Goal: Task Accomplishment & Management: Complete application form

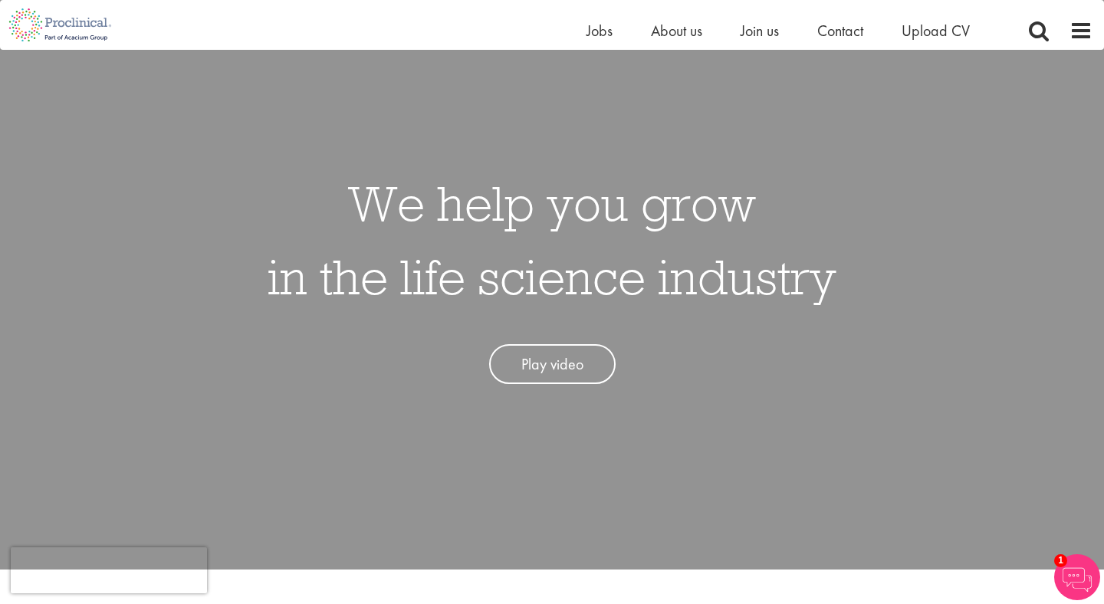
scroll to position [86, 0]
click at [766, 34] on span "Join us" at bounding box center [760, 31] width 38 height 20
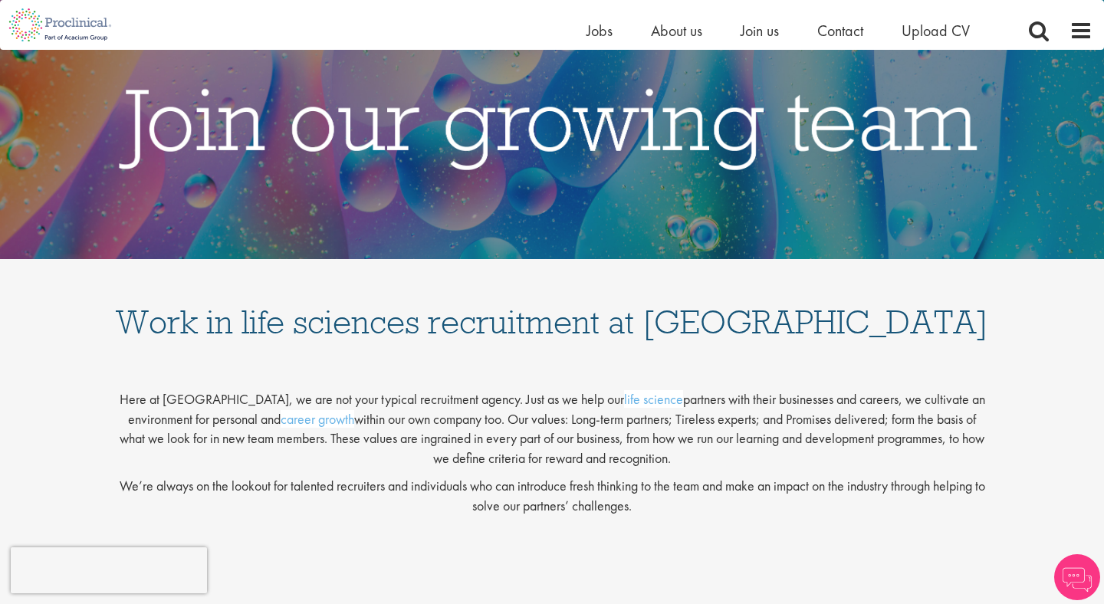
scroll to position [88, 0]
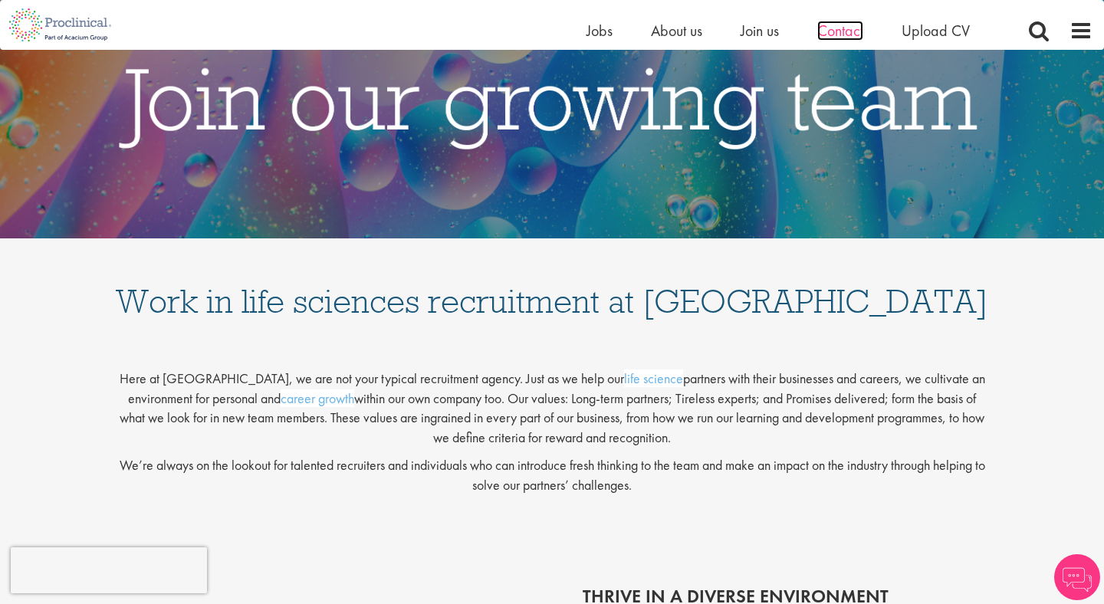
click at [831, 28] on span "Contact" at bounding box center [841, 31] width 46 height 20
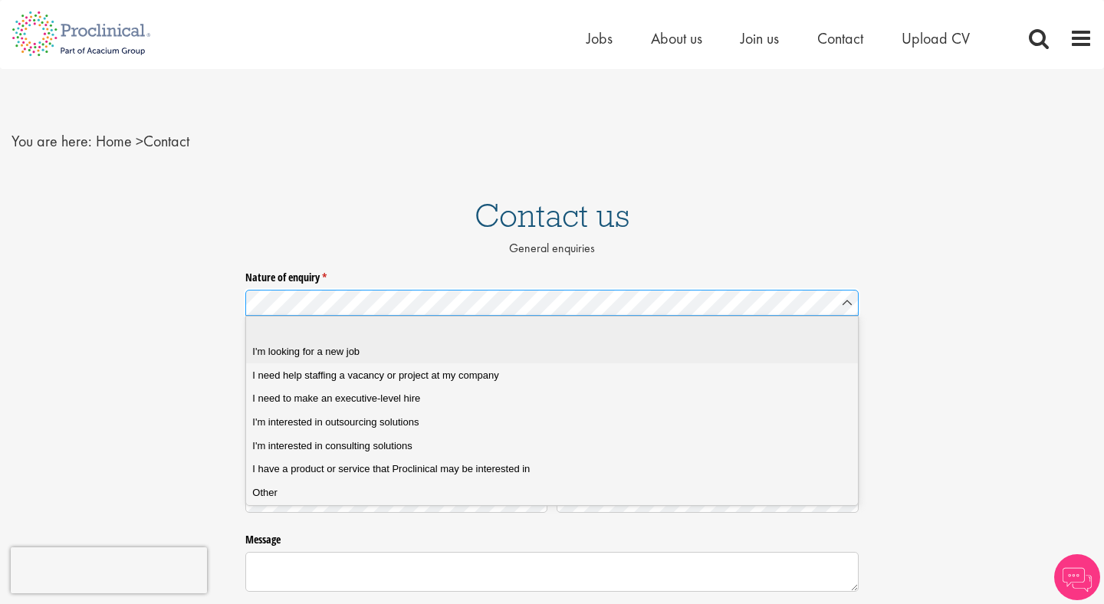
click at [508, 348] on div "I'm looking for a new job" at bounding box center [551, 352] width 599 height 14
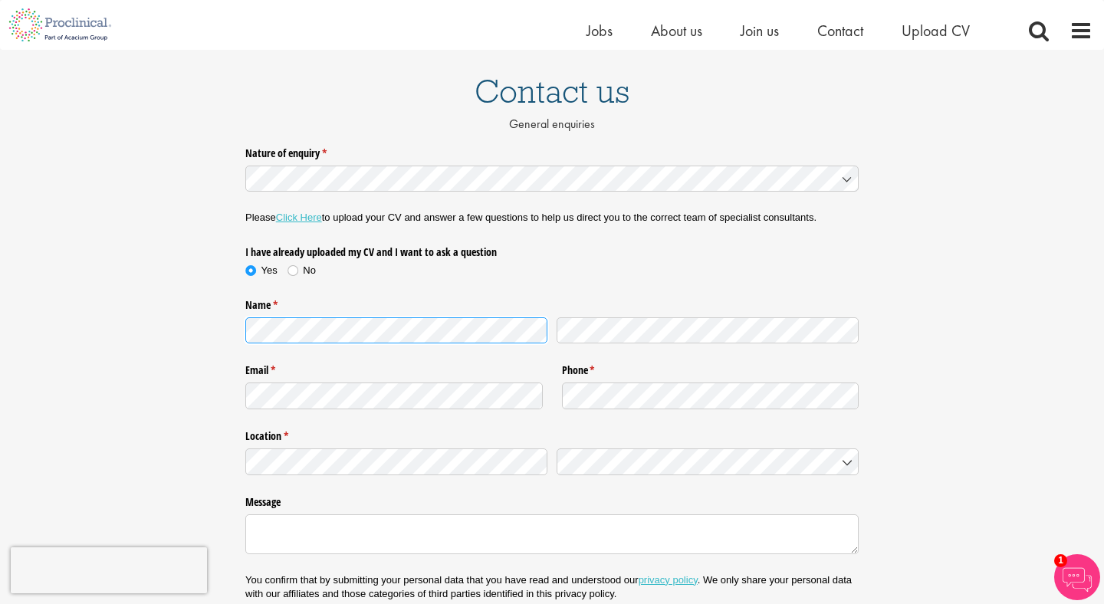
scroll to position [110, 0]
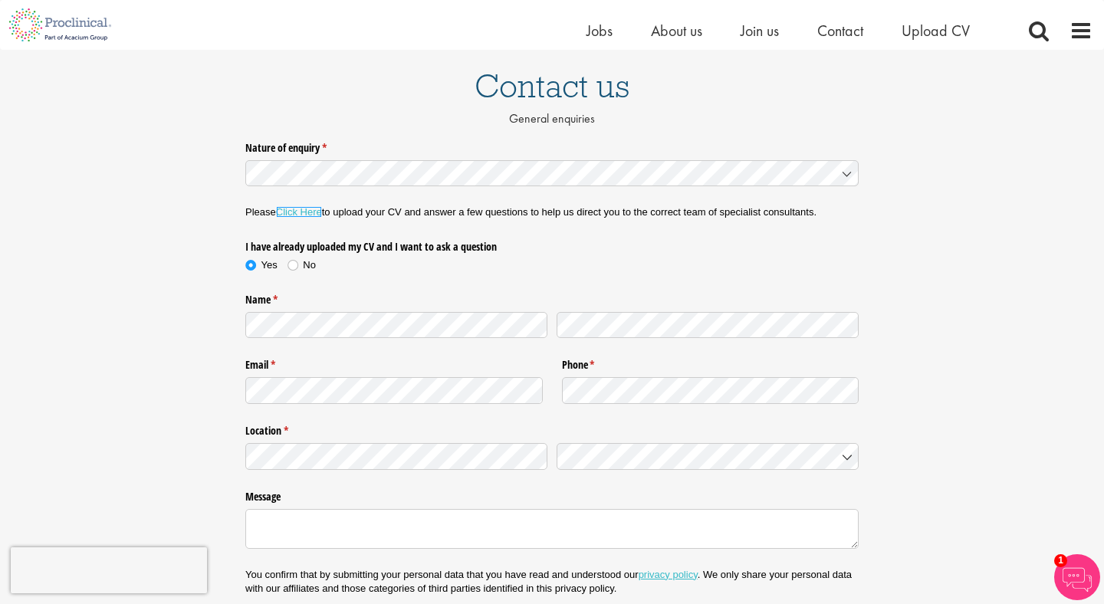
click at [304, 212] on link "Click Here" at bounding box center [299, 212] width 46 height 12
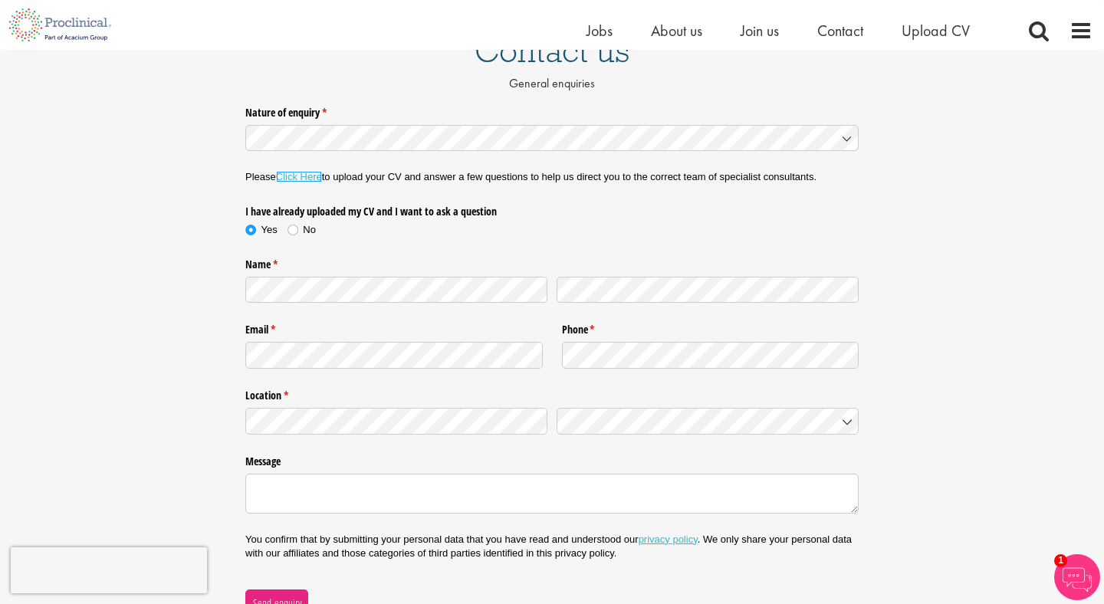
scroll to position [149, 0]
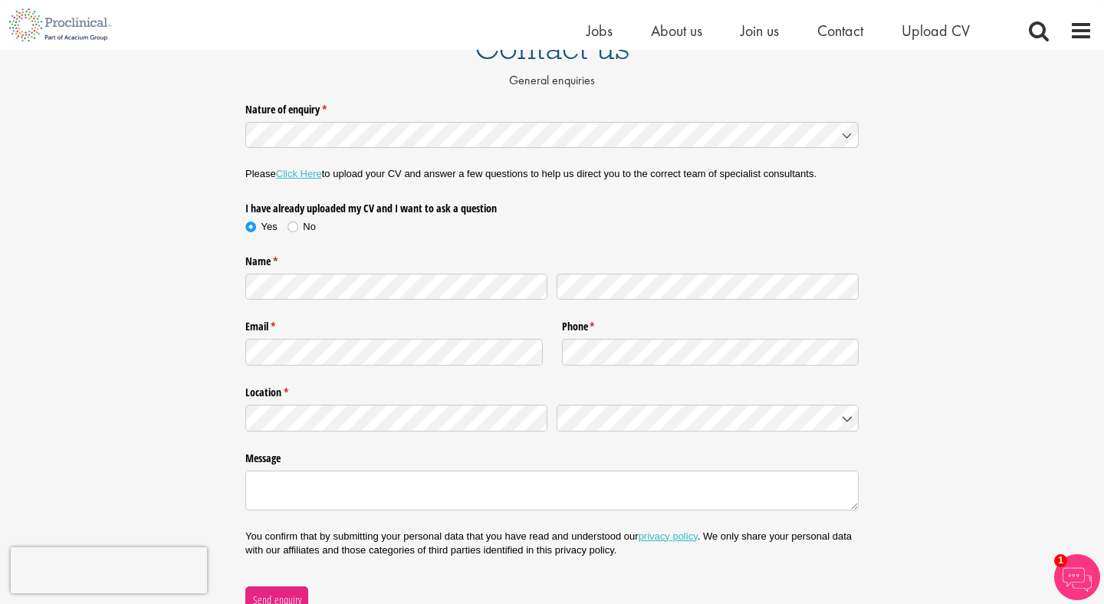
click at [469, 165] on div "Please Click Here to upload your CV and answer a few questions to help us direc…" at bounding box center [552, 172] width 614 height 18
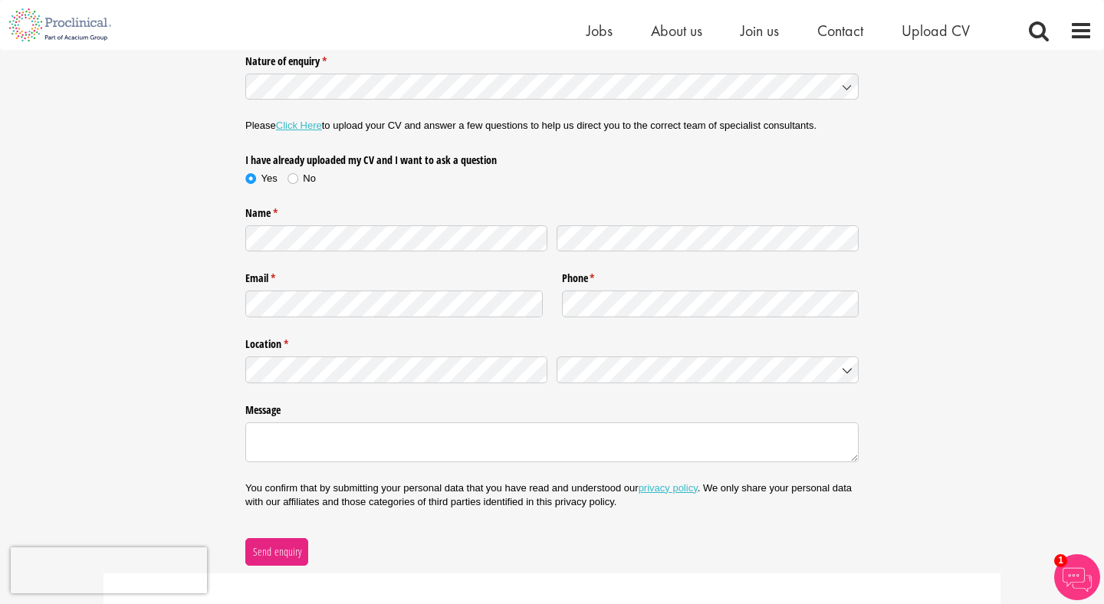
scroll to position [192, 0]
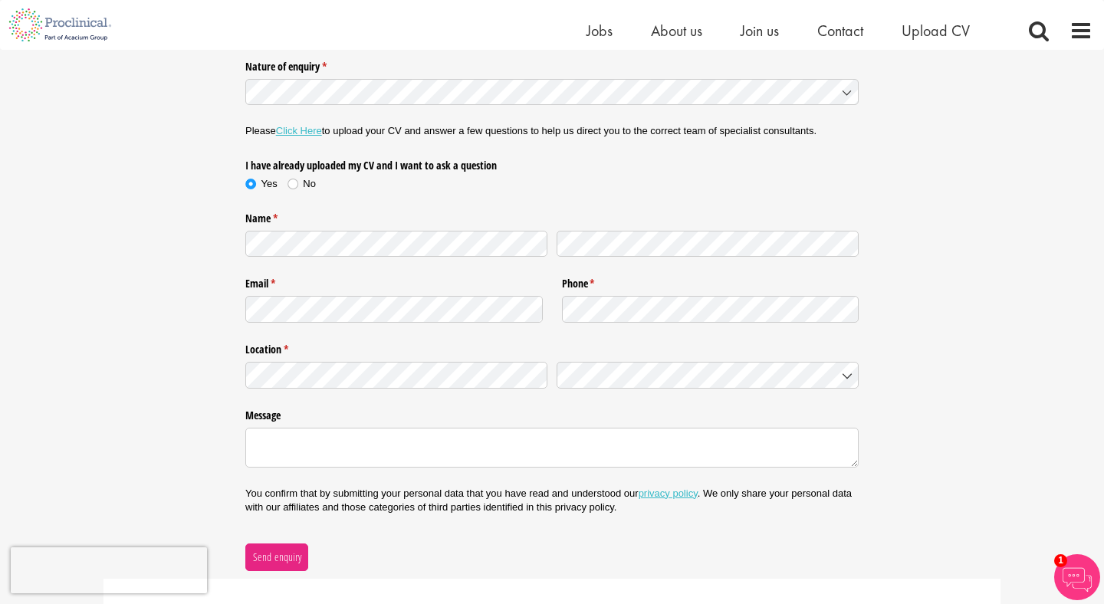
click at [342, 357] on div at bounding box center [396, 372] width 302 height 31
click at [342, 440] on textarea "Message" at bounding box center [552, 448] width 614 height 40
paste textarea "Hi there, My name is Ilan Ladabaum and I recently completed a master's in Compu…"
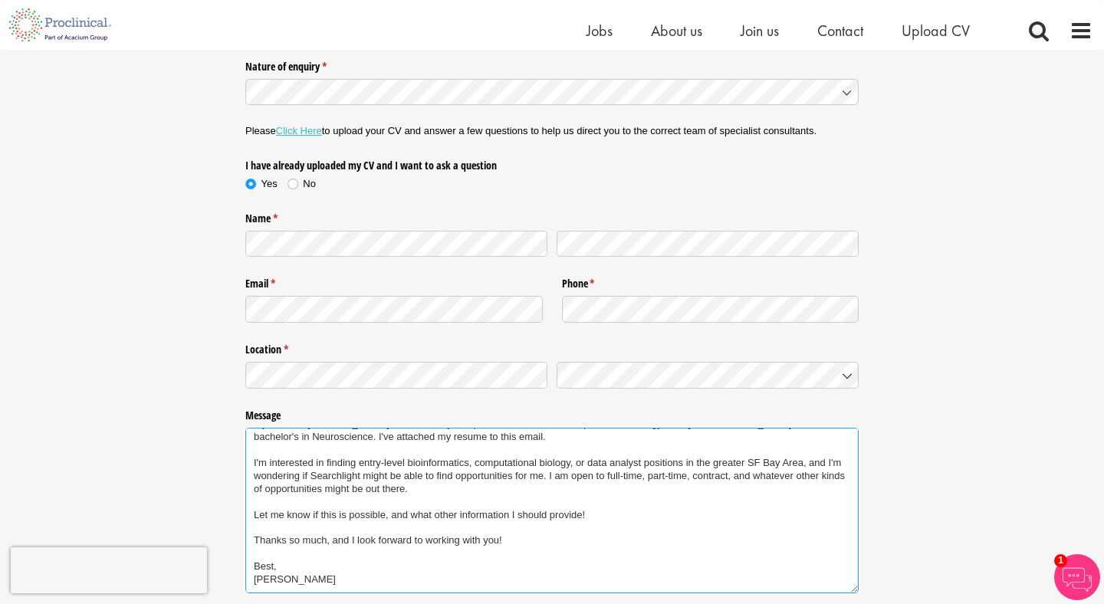
scroll to position [40, 0]
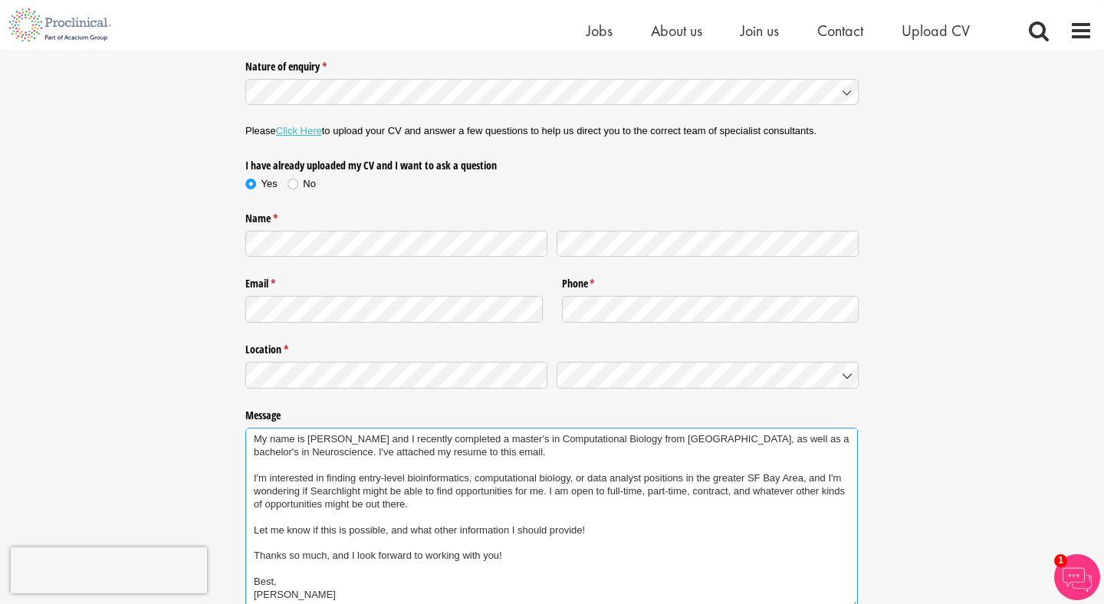
drag, startPoint x: 854, startPoint y: 541, endPoint x: 854, endPoint y: 604, distance: 62.9
click at [854, 604] on textarea "Hi there, My name is Ilan Ladabaum and I recently completed a master's in Compu…" at bounding box center [551, 518] width 613 height 181
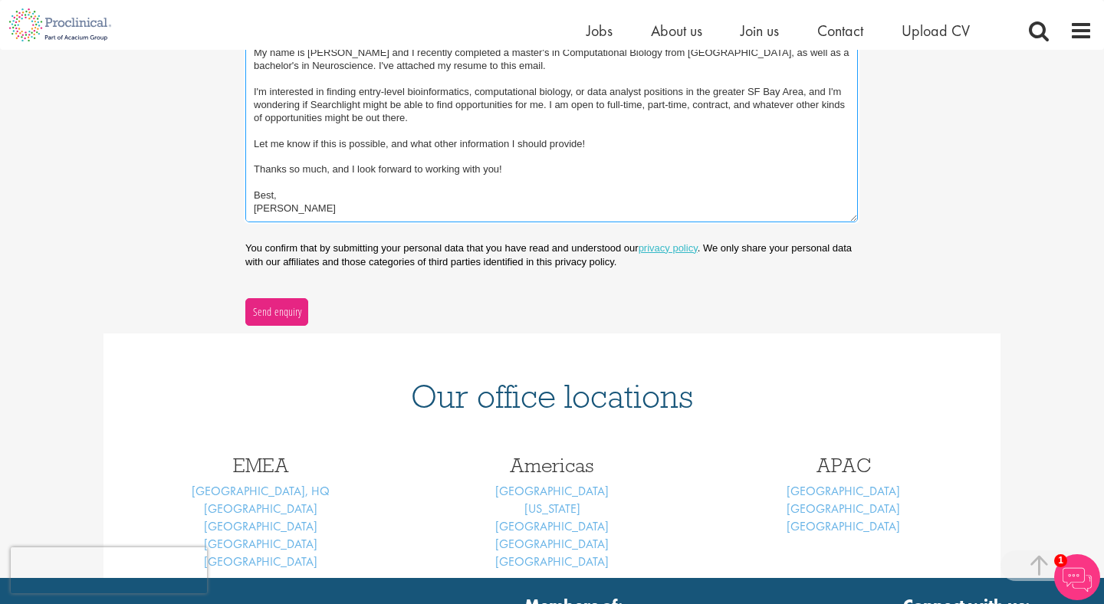
scroll to position [0, 0]
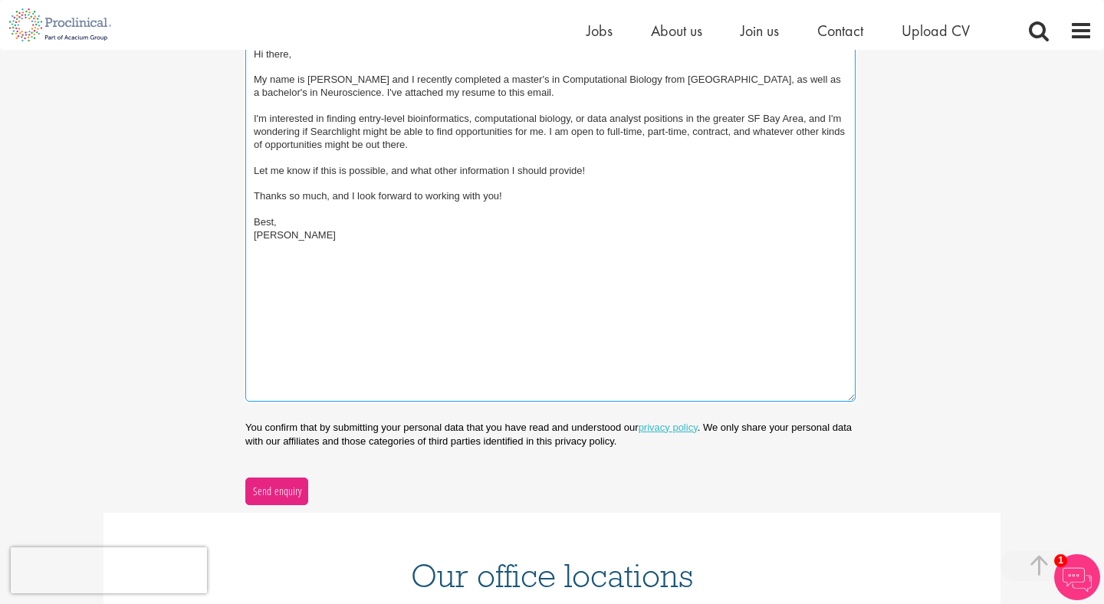
drag, startPoint x: 855, startPoint y: 217, endPoint x: 852, endPoint y: 398, distance: 181.0
click at [853, 397] on textarea "Hi there, My name is Ilan Ladabaum and I recently completed a master's in Compu…" at bounding box center [550, 221] width 610 height 360
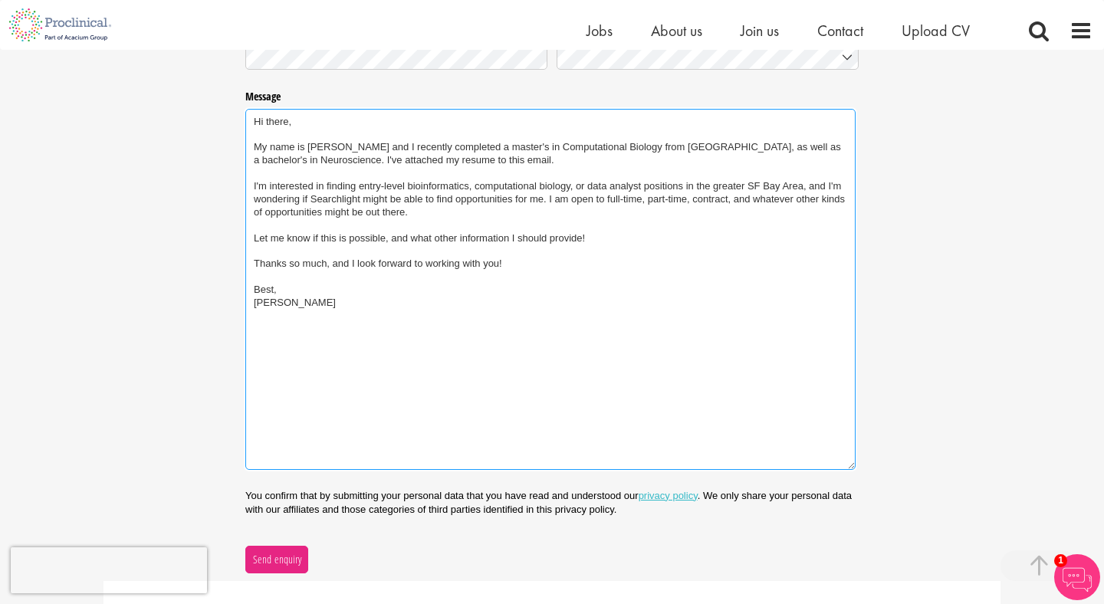
click at [570, 160] on textarea "Hi there, My name is Ilan Ladabaum and I recently completed a master's in Compu…" at bounding box center [550, 289] width 610 height 361
click at [380, 160] on textarea "Hi there, My name is Ilan Ladabaum and I recently completed a master's in Compu…" at bounding box center [550, 289] width 610 height 361
click at [487, 189] on textarea "Hi there, My name is Ilan Ladabaum and I recently completed a master's in Compu…" at bounding box center [550, 289] width 610 height 361
click at [471, 185] on textarea "Hi there, My name is Ilan Ladabaum and I recently completed a master's in Compu…" at bounding box center [550, 289] width 610 height 361
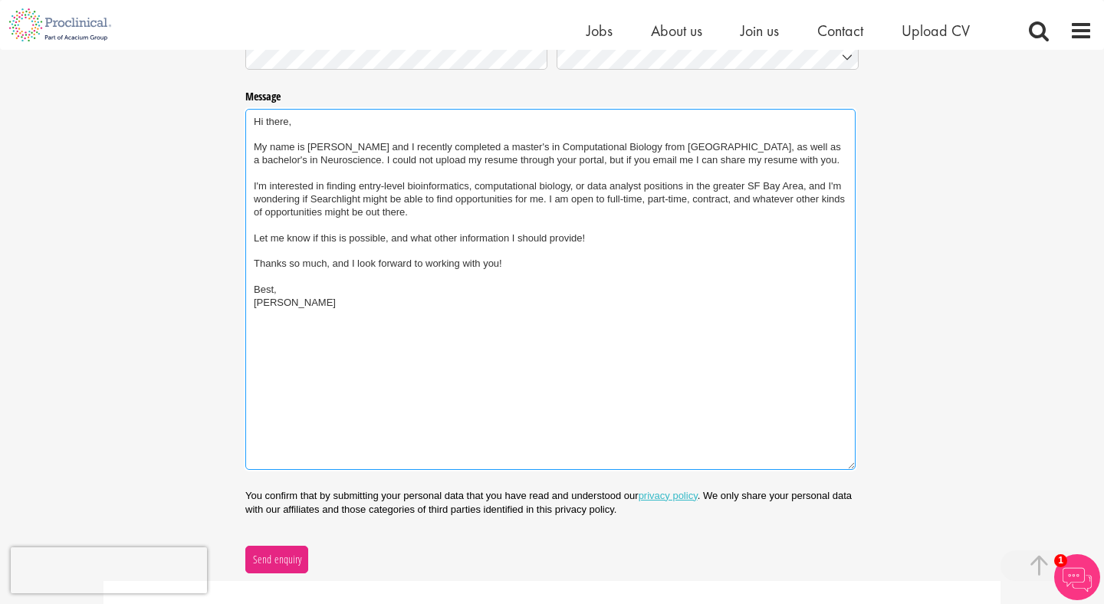
click at [471, 185] on textarea "Hi there, My name is Ilan Ladabaum and I recently completed a master's in Compu…" at bounding box center [550, 289] width 610 height 361
click at [534, 192] on textarea "Hi there, My name is Ilan Ladabaum and I recently completed a master's in Compu…" at bounding box center [550, 289] width 610 height 361
click at [589, 198] on textarea "Hi there, My name is Ilan Ladabaum and I recently completed a master's in Compu…" at bounding box center [550, 289] width 610 height 361
click at [624, 188] on textarea "Hi there, My name is Ilan Ladabaum and I recently completed a master's in Compu…" at bounding box center [550, 289] width 610 height 361
drag, startPoint x: 596, startPoint y: 183, endPoint x: 610, endPoint y: 201, distance: 22.4
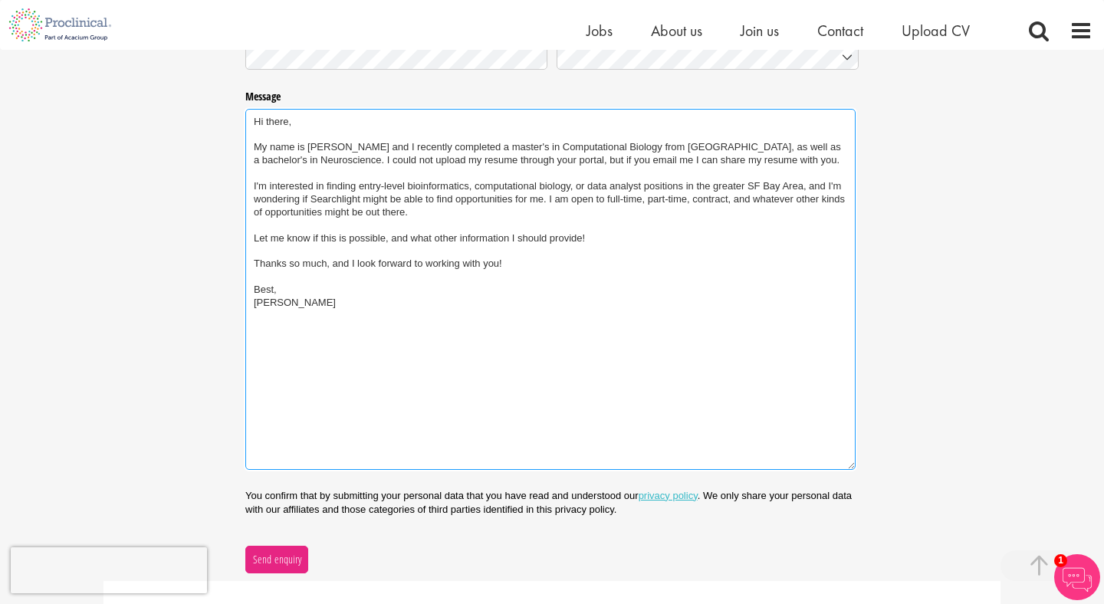
click at [610, 200] on textarea "Hi there, My name is Ilan Ladabaum and I recently completed a master's in Compu…" at bounding box center [550, 289] width 610 height 361
click at [610, 201] on textarea "Hi there, My name is Ilan Ladabaum and I recently completed a master's in Compu…" at bounding box center [550, 289] width 610 height 361
click at [351, 193] on textarea "Hi there, My name is Ilan Ladabaum and I recently completed a master's in Compu…" at bounding box center [550, 289] width 610 height 361
click at [350, 199] on textarea "Hi there, My name is Ilan Ladabaum and I recently completed a master's in Compu…" at bounding box center [550, 289] width 610 height 361
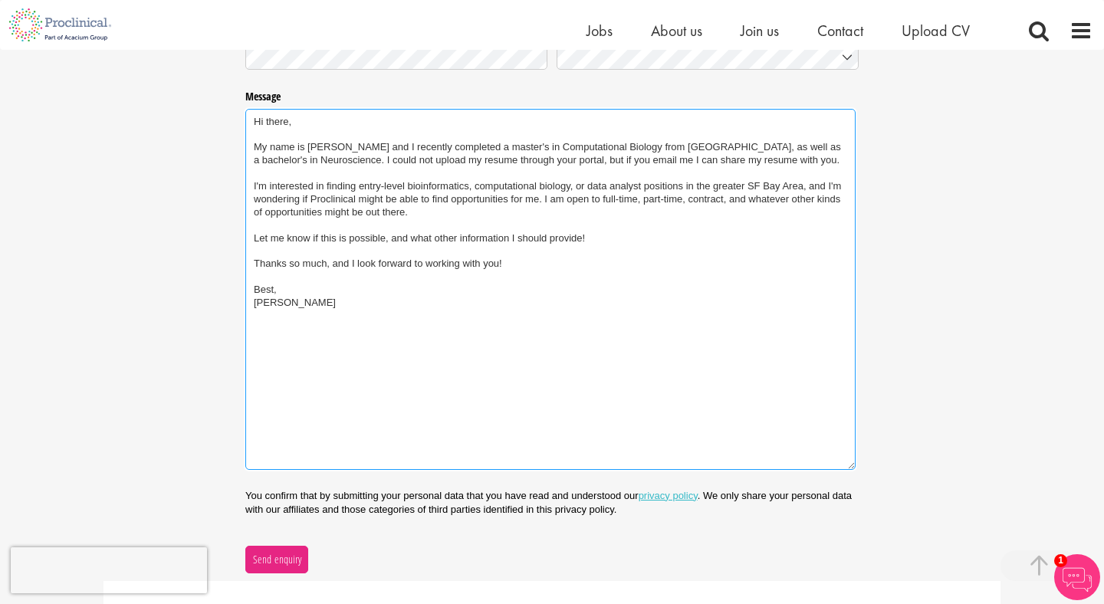
click at [443, 198] on textarea "Hi there, My name is Ilan Ladabaum and I recently completed a master's in Compu…" at bounding box center [550, 289] width 610 height 361
drag, startPoint x: 443, startPoint y: 198, endPoint x: 527, endPoint y: 197, distance: 84.4
click at [527, 197] on textarea "Hi there, My name is Ilan Ladabaum and I recently completed a master's in Compu…" at bounding box center [550, 289] width 610 height 361
click at [433, 222] on textarea "Hi there, My name is Ilan Ladabaum and I recently completed a master's in Compu…" at bounding box center [550, 289] width 610 height 361
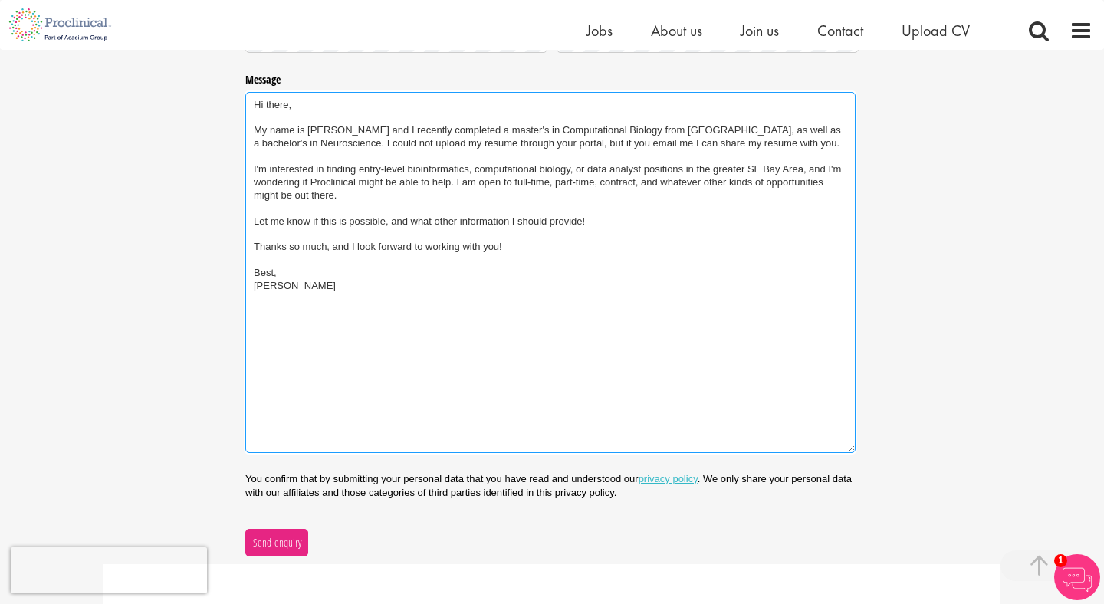
scroll to position [529, 0]
click at [400, 314] on textarea "Hi there, My name is Ilan Ladabaum and I recently completed a master's in Compu…" at bounding box center [550, 270] width 610 height 361
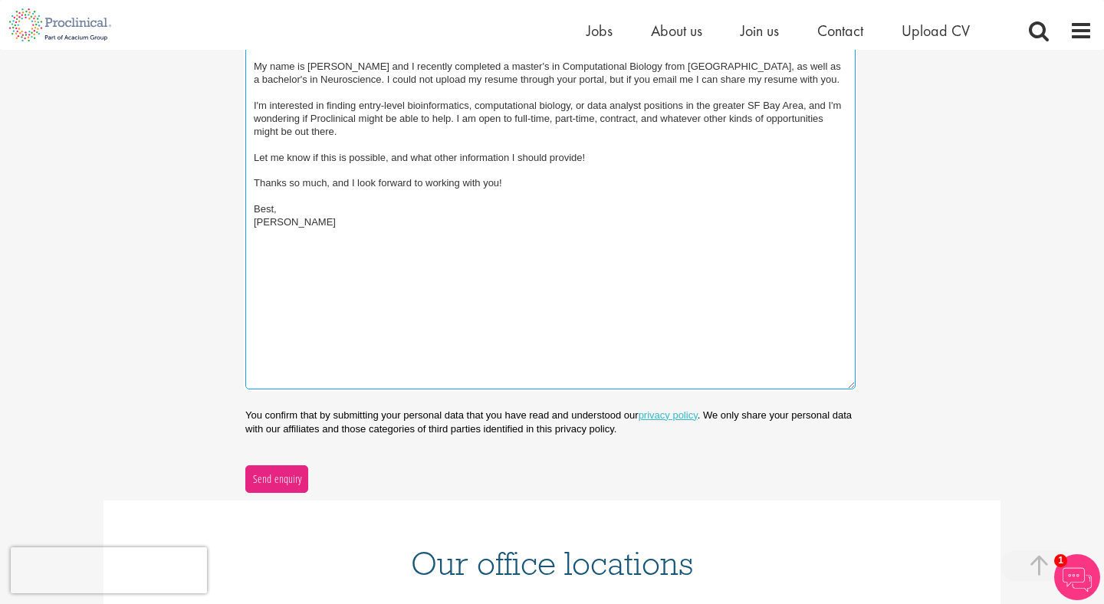
scroll to position [594, 0]
type textarea "Hi there, My name is Ilan Ladabaum and I recently completed a master's in Compu…"
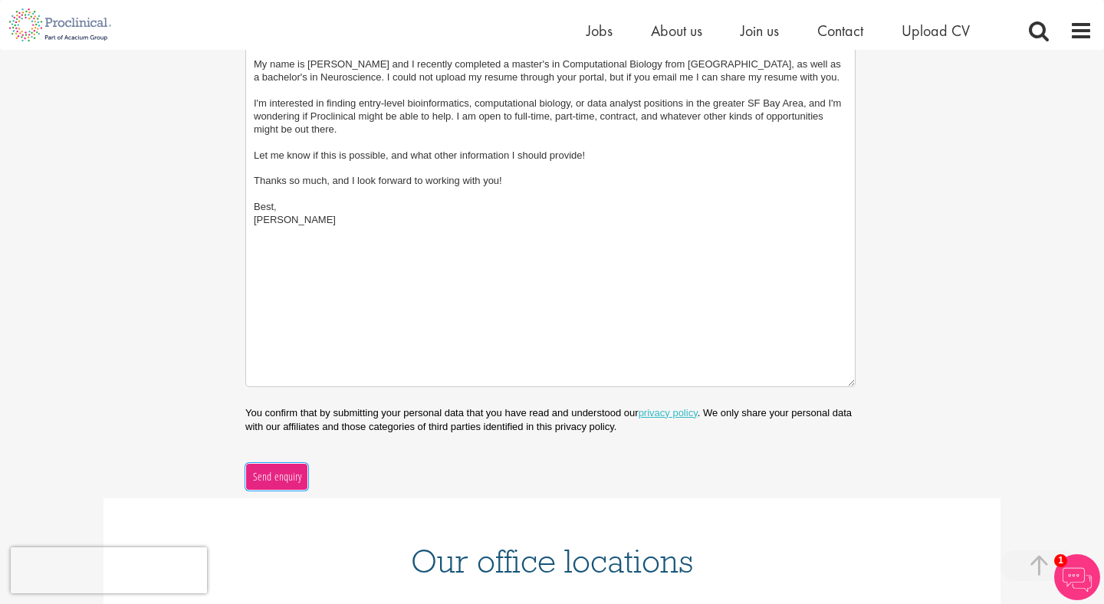
click at [282, 482] on span "Send enquiry" at bounding box center [277, 477] width 50 height 17
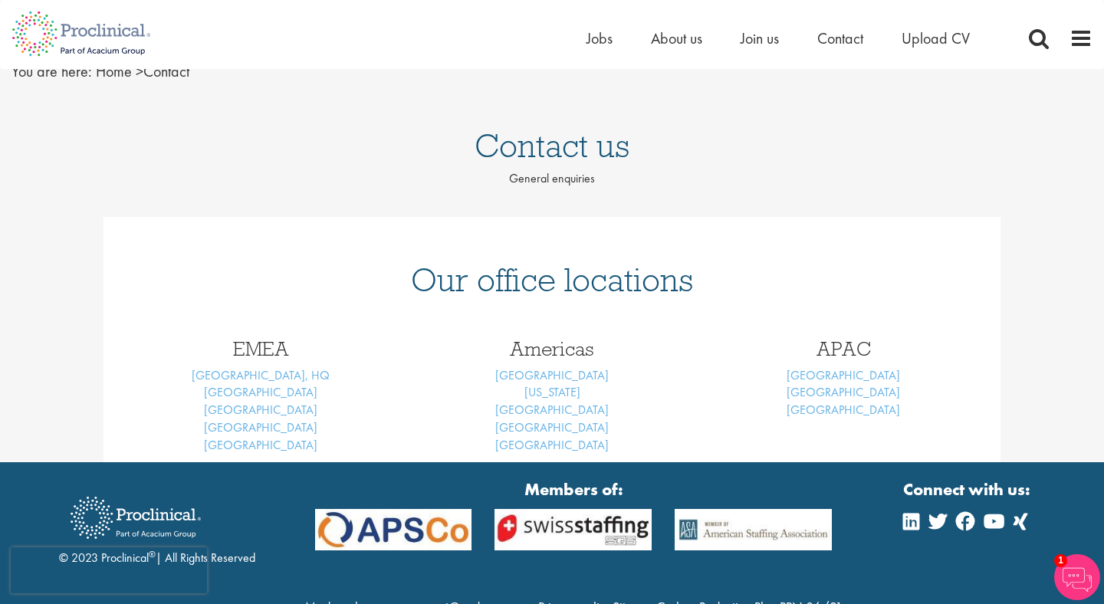
scroll to position [0, 0]
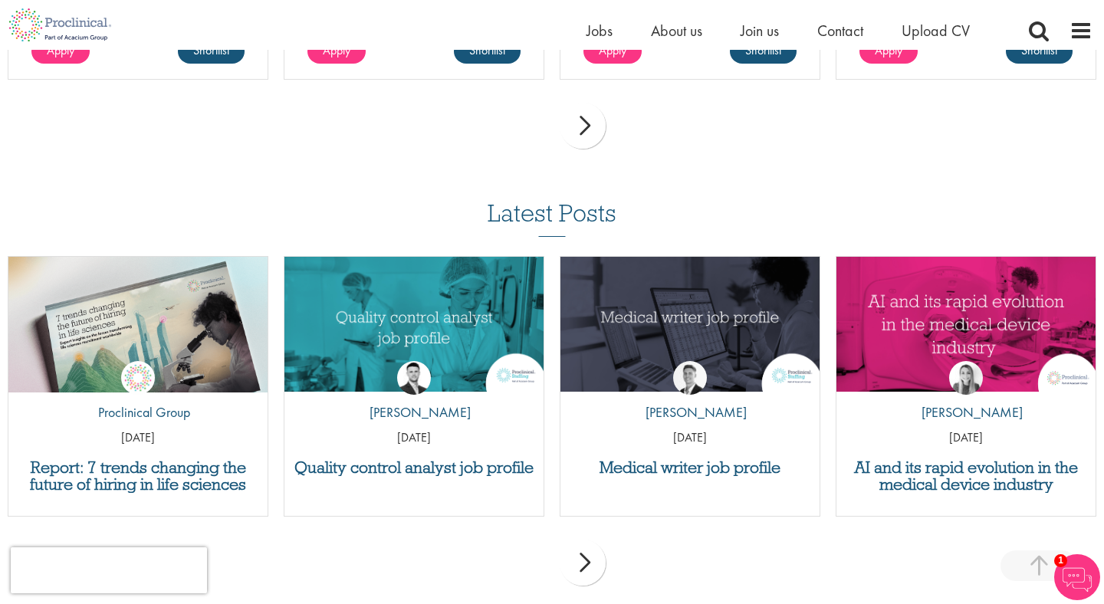
scroll to position [1483, 0]
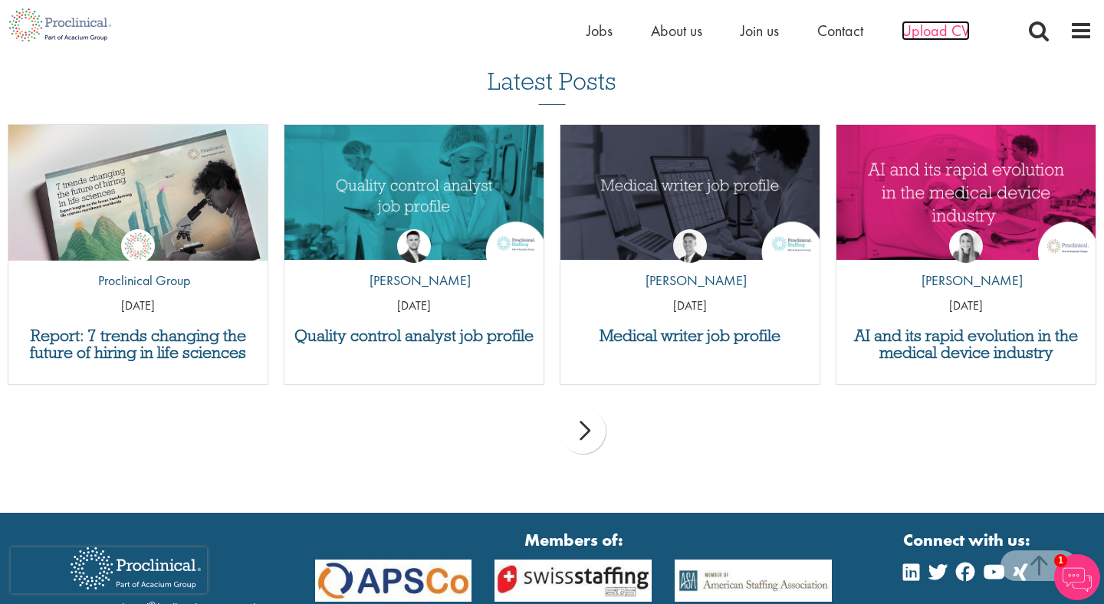
click at [931, 25] on span "Upload CV" at bounding box center [936, 31] width 68 height 20
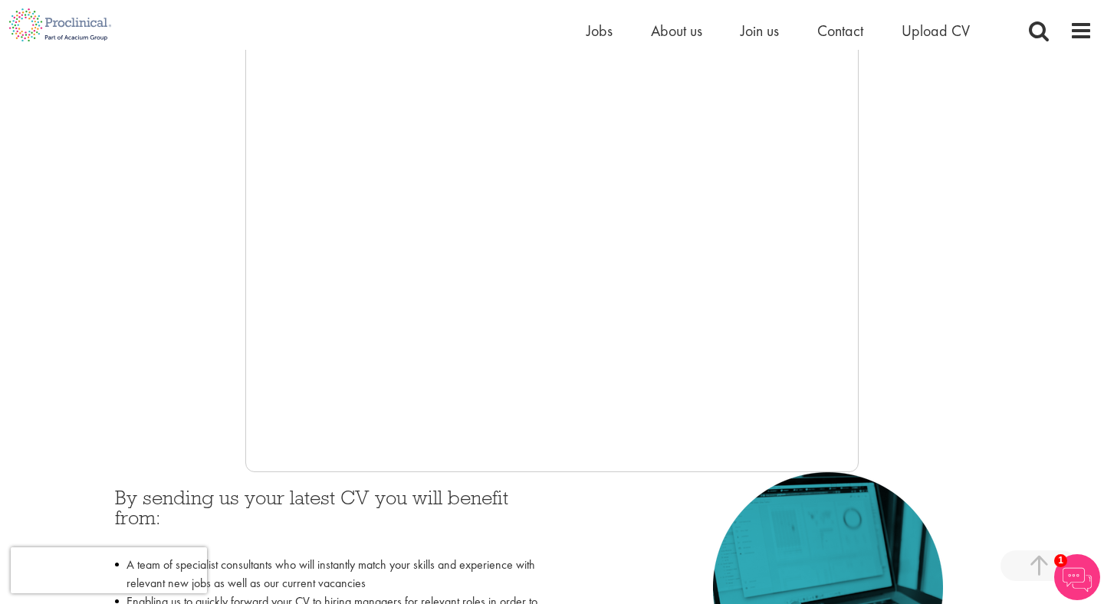
scroll to position [279, 0]
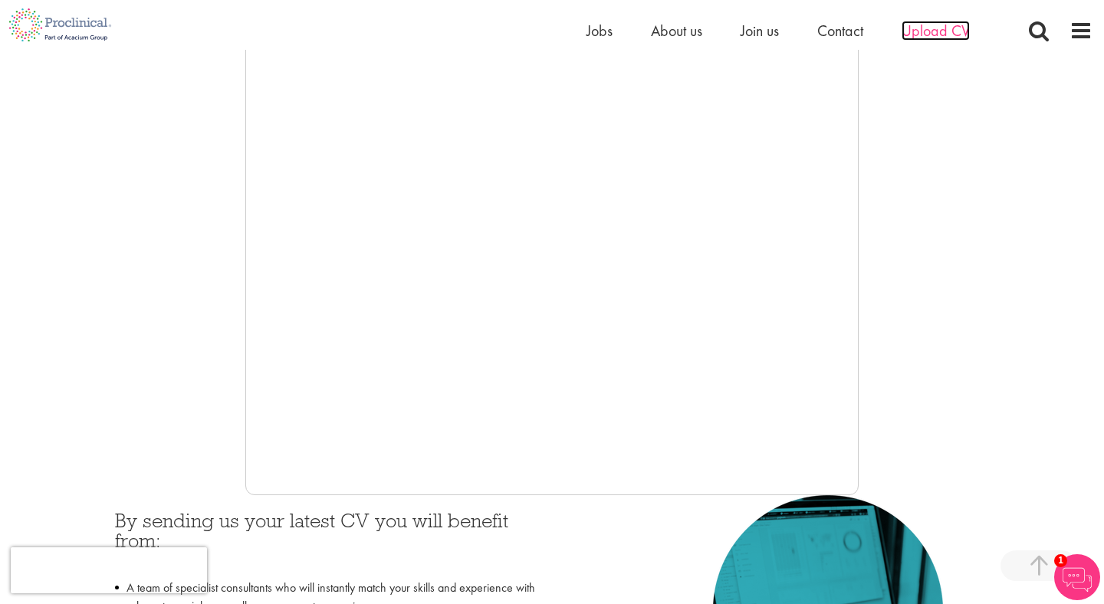
click at [940, 32] on span "Upload CV" at bounding box center [936, 31] width 68 height 20
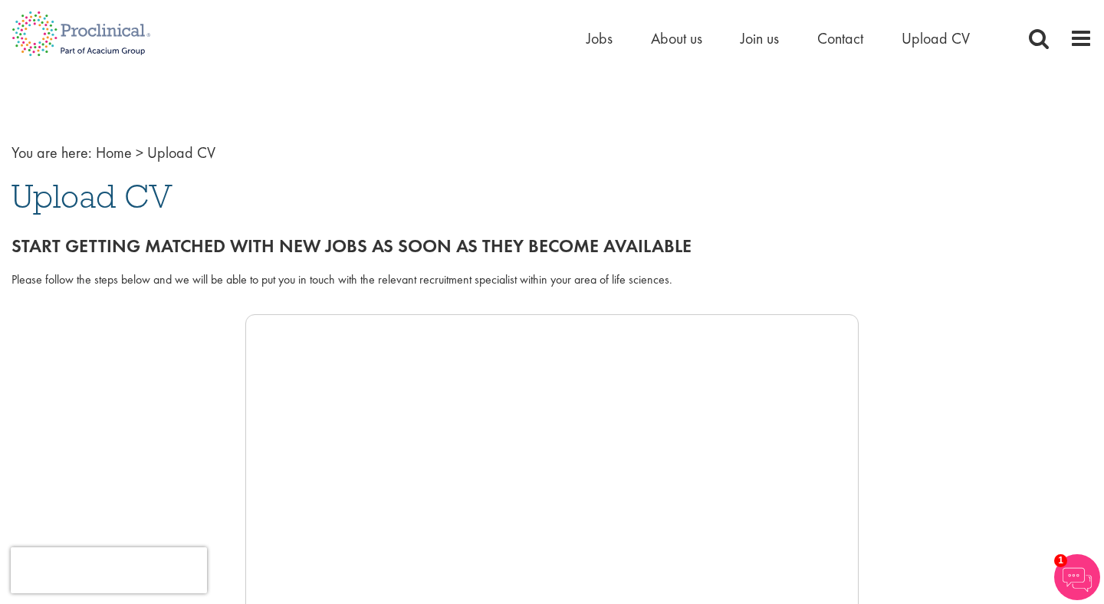
click at [591, 20] on div "Home Jobs About us Join us Contact Upload CV" at bounding box center [546, 29] width 1093 height 58
click at [598, 32] on span "Jobs" at bounding box center [600, 38] width 26 height 20
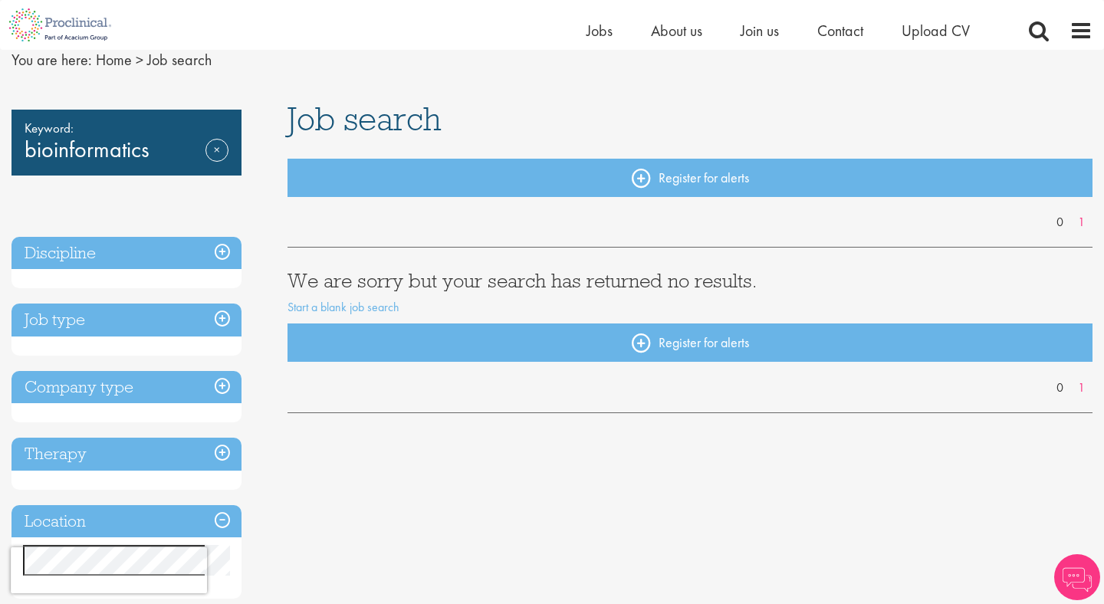
scroll to position [63, 0]
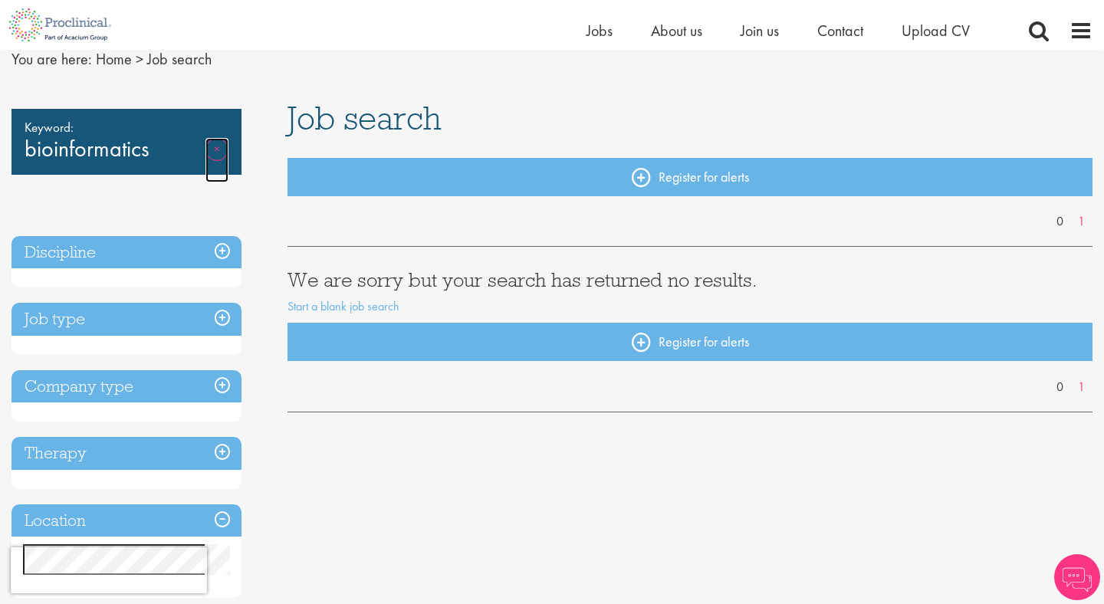
click at [217, 147] on link "Remove" at bounding box center [217, 160] width 23 height 44
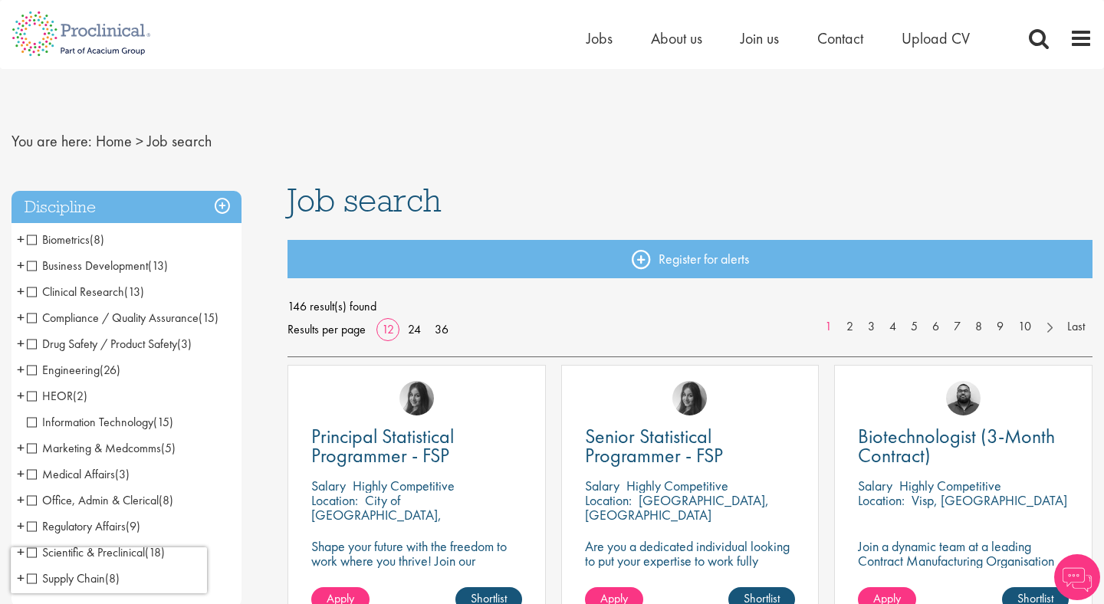
click at [215, 231] on li "Biometrics (8) - + Statistics (5) Data Management (1) Programming (2)" at bounding box center [127, 240] width 230 height 26
click at [608, 37] on span "Jobs" at bounding box center [600, 38] width 26 height 20
